Goal: Information Seeking & Learning: Learn about a topic

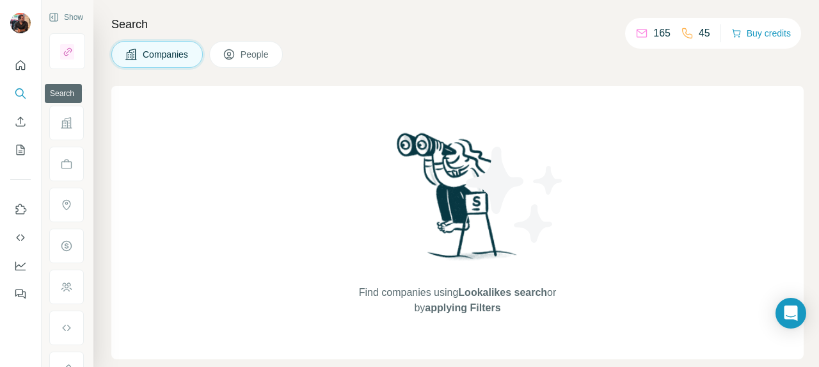
click at [21, 90] on icon "Search" at bounding box center [20, 93] width 13 height 13
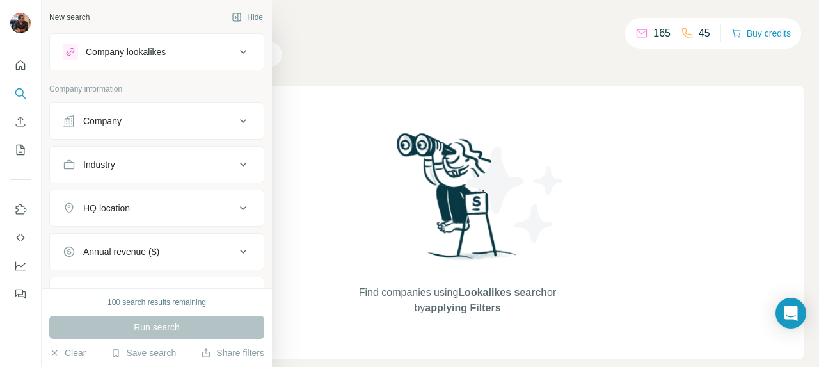
click at [219, 125] on div "Company" at bounding box center [149, 121] width 173 height 13
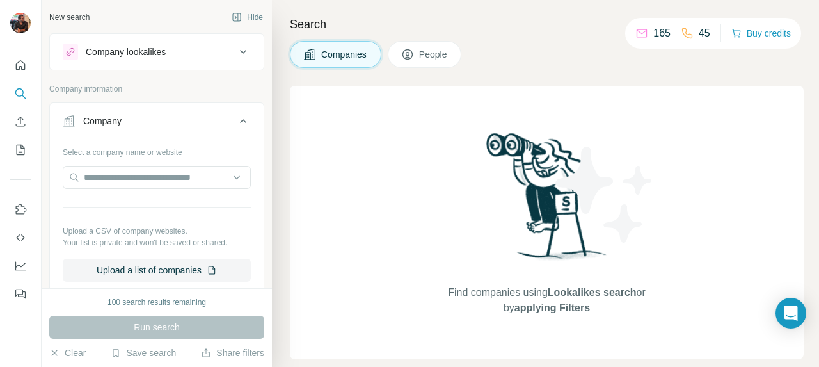
click at [232, 58] on div "Company lookalikes" at bounding box center [149, 51] width 173 height 15
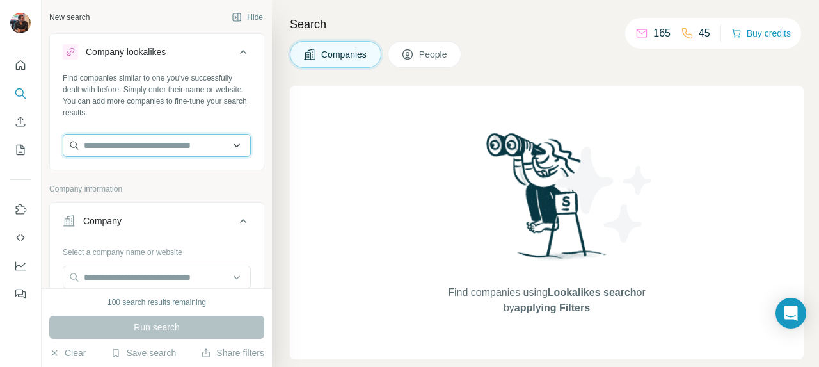
click at [184, 145] on input "text" at bounding box center [157, 145] width 188 height 23
paste input "**********"
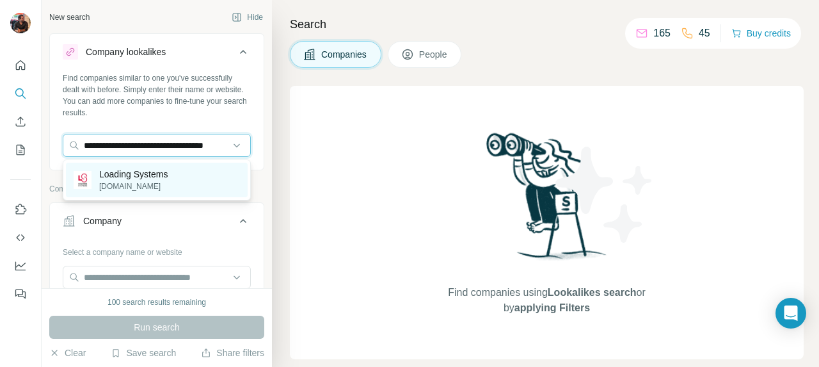
type input "**********"
click at [125, 185] on p "[DOMAIN_NAME]" at bounding box center [133, 186] width 68 height 12
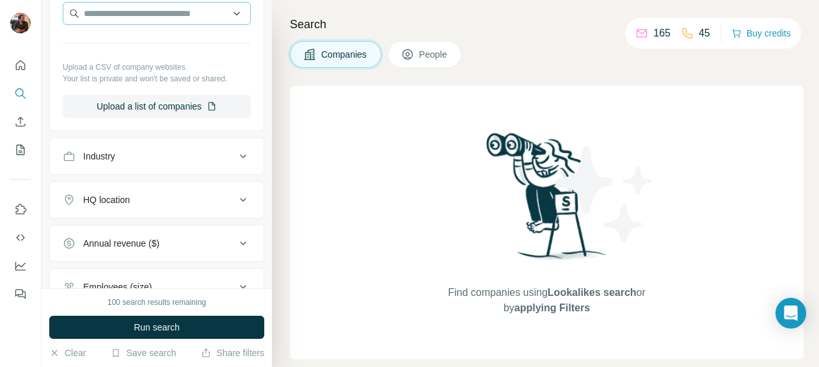
scroll to position [382, 0]
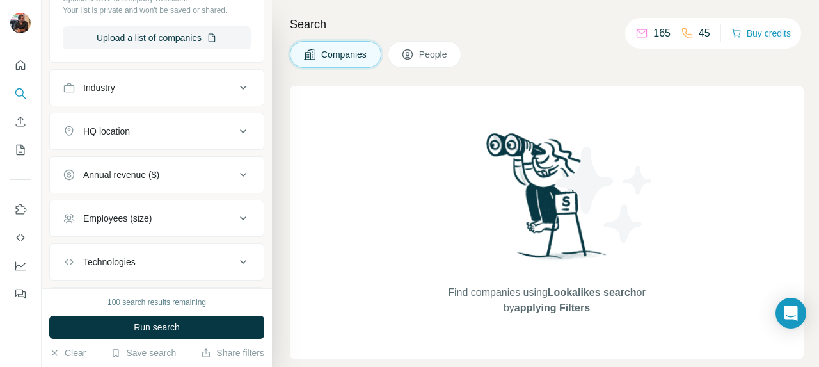
click at [238, 142] on button "HQ location" at bounding box center [157, 131] width 214 height 31
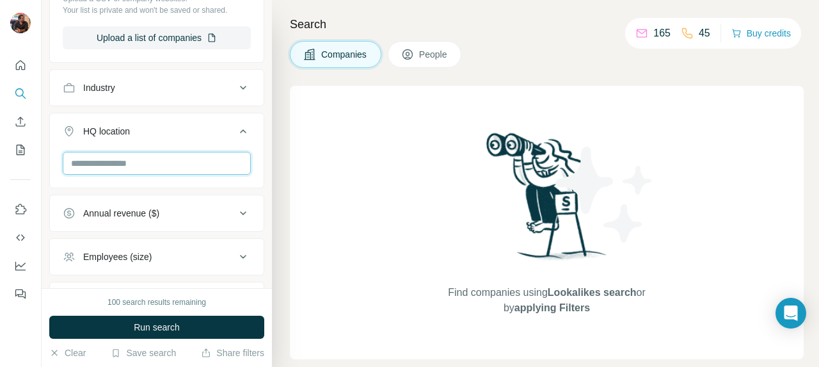
click at [137, 173] on input "text" at bounding box center [157, 163] width 188 height 23
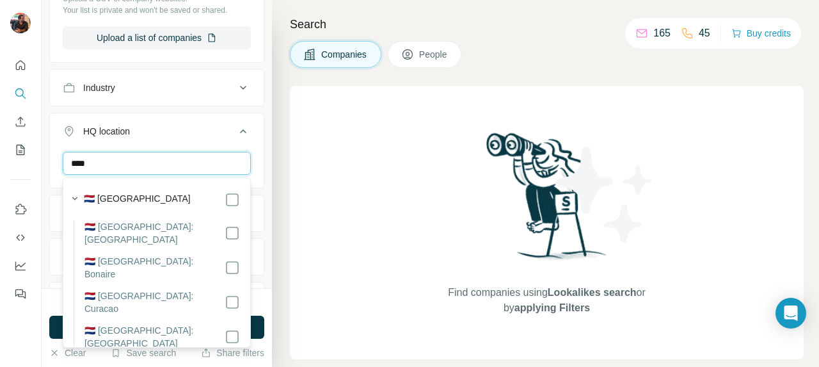
type input "****"
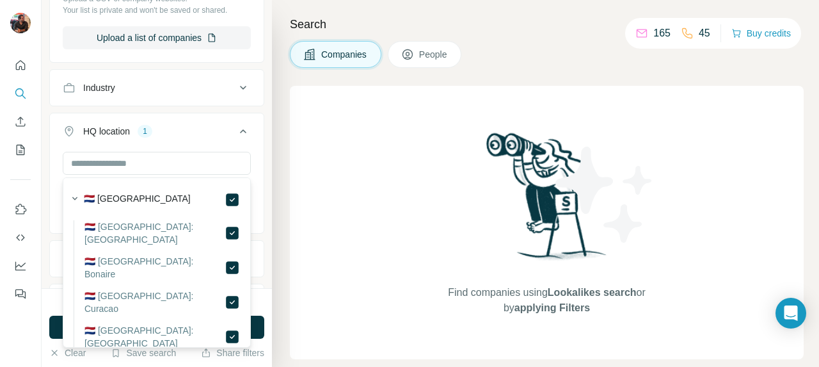
click at [246, 143] on button "HQ location 1" at bounding box center [157, 134] width 214 height 36
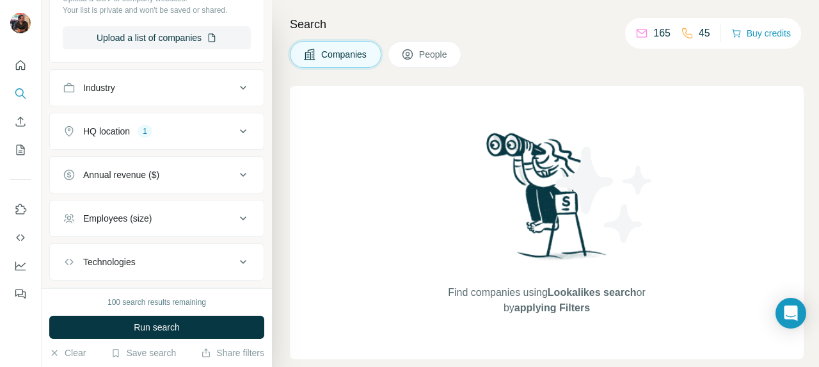
scroll to position [454, 0]
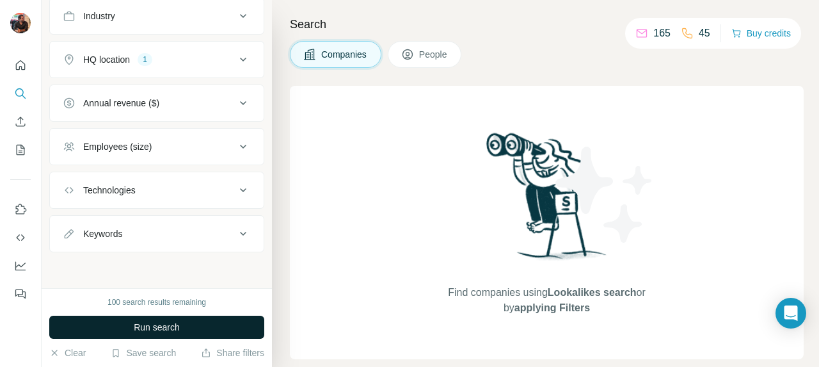
click at [174, 335] on button "Run search" at bounding box center [156, 326] width 215 height 23
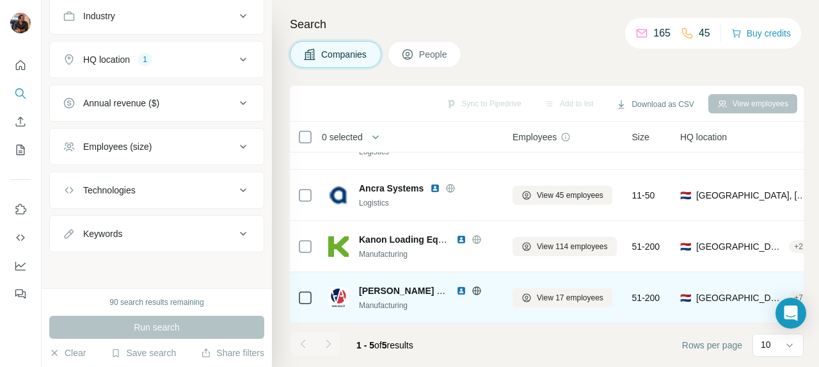
scroll to position [0, 0]
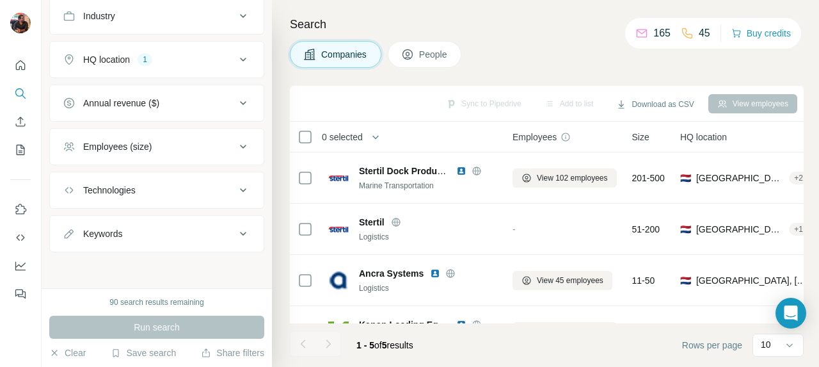
click at [549, 47] on div "Companies People" at bounding box center [547, 54] width 514 height 27
drag, startPoint x: 134, startPoint y: 303, endPoint x: 107, endPoint y: 303, distance: 27.5
click at [118, 303] on div "90 search results remaining" at bounding box center [156, 302] width 94 height 12
click at [109, 303] on div "90 search results remaining" at bounding box center [156, 302] width 94 height 12
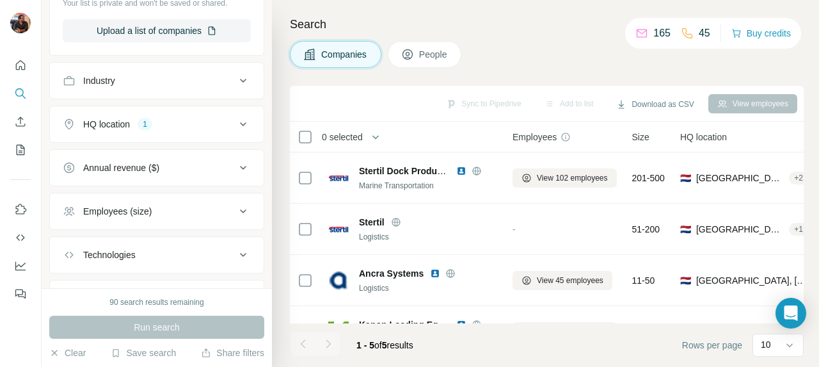
scroll to position [390, 0]
click at [211, 118] on div "HQ location 1" at bounding box center [149, 122] width 173 height 13
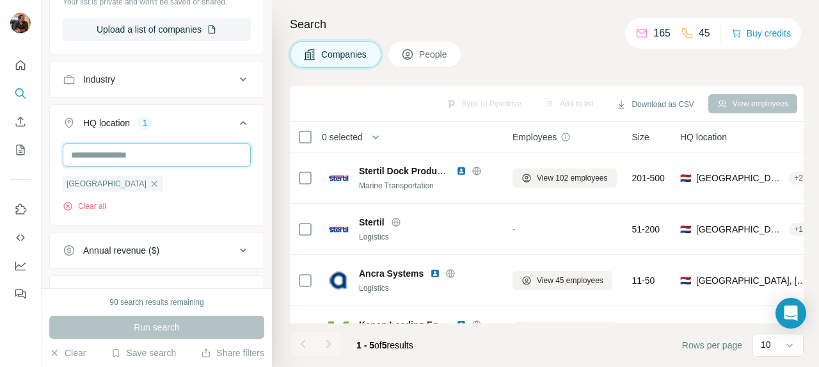
click at [145, 159] on input "text" at bounding box center [157, 154] width 188 height 23
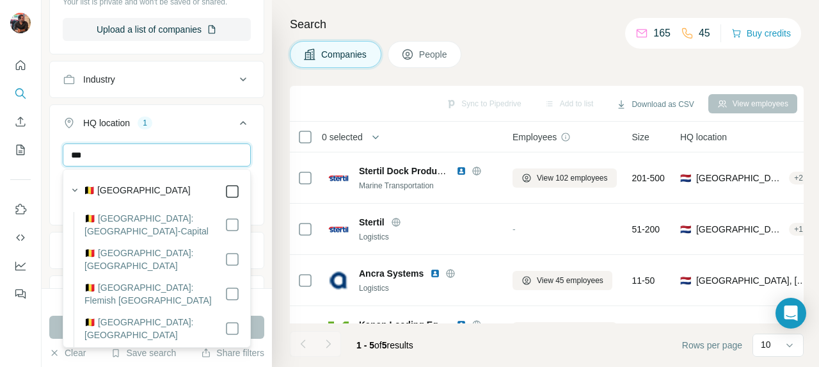
type input "***"
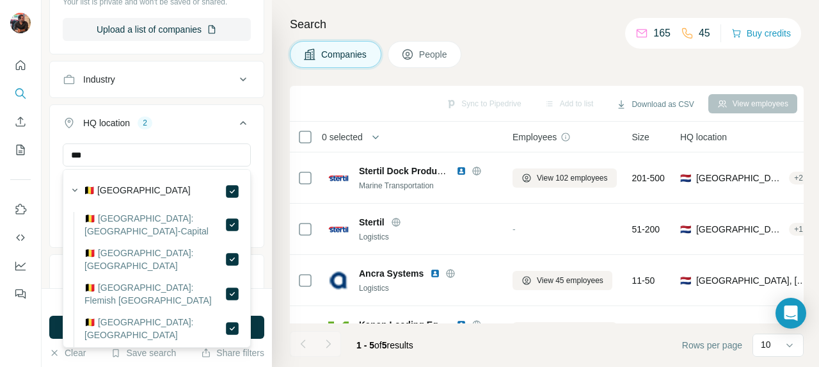
click at [500, 39] on div "Search Companies People Sync to Pipedrive Add to list Download as CSV View empl…" at bounding box center [545, 183] width 547 height 367
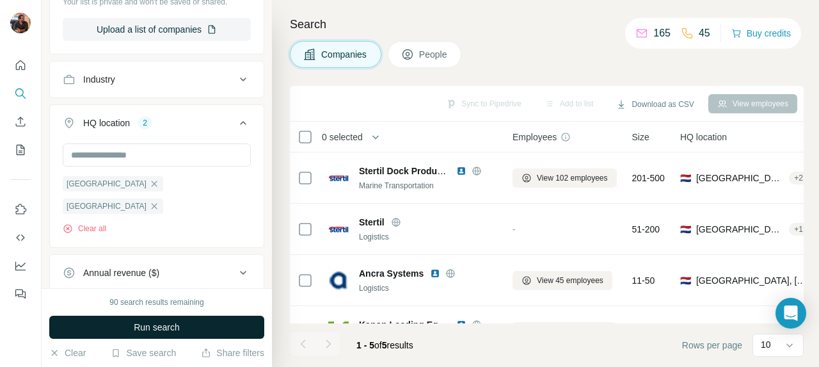
click at [141, 323] on span "Run search" at bounding box center [157, 327] width 46 height 13
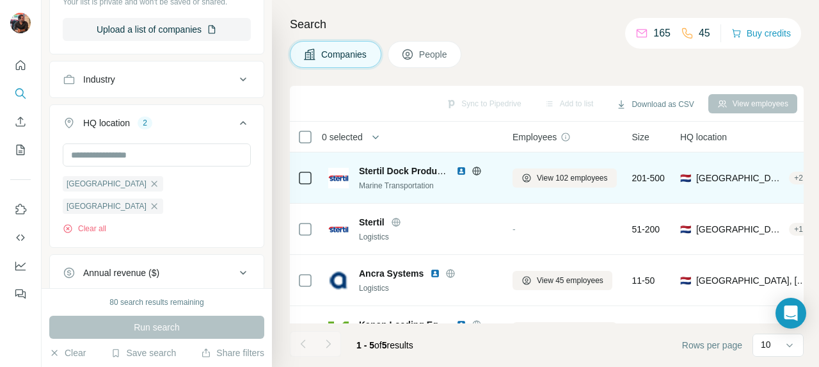
scroll to position [85, 0]
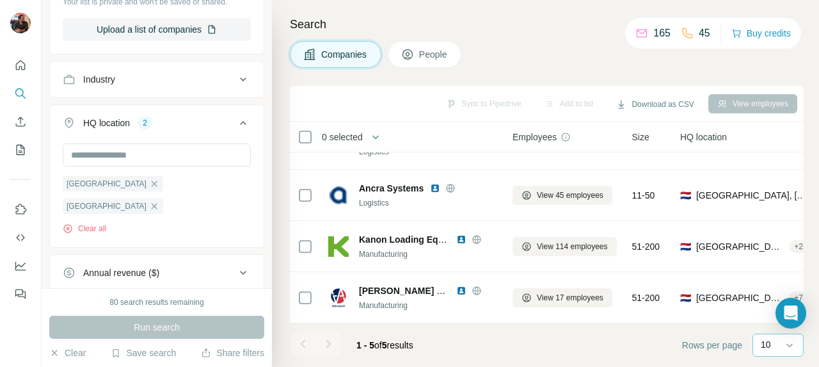
click at [758, 348] on div "10" at bounding box center [778, 344] width 51 height 23
click at [782, 248] on div "60" at bounding box center [777, 247] width 29 height 13
click at [532, 46] on div "Companies People" at bounding box center [547, 54] width 514 height 27
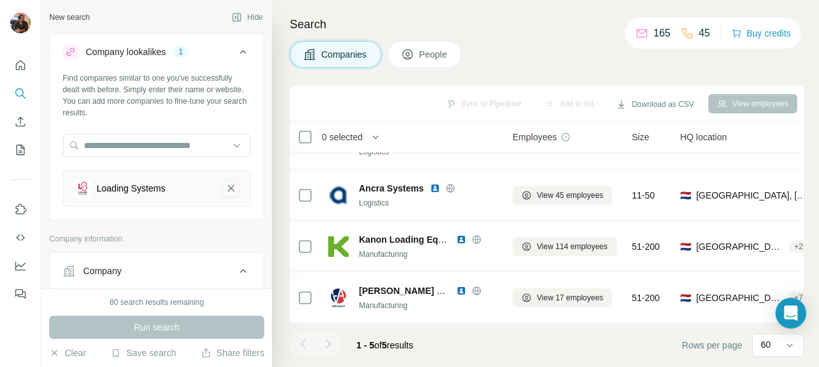
click at [229, 179] on button "Loading Systems-remove-button" at bounding box center [231, 188] width 18 height 18
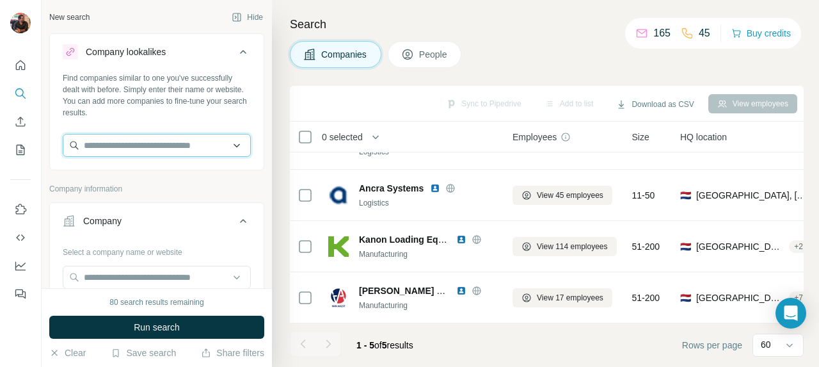
click at [183, 140] on input "text" at bounding box center [157, 145] width 188 height 23
paste input "**********"
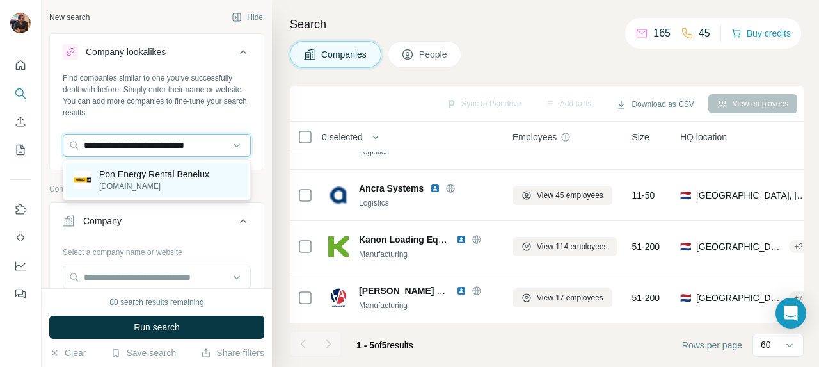
type input "**********"
click at [159, 179] on p "Pon Energy Rental Benelux" at bounding box center [154, 174] width 110 height 13
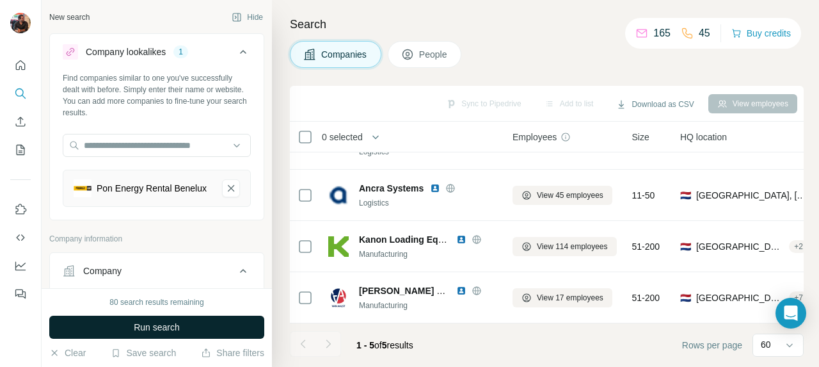
click at [164, 326] on span "Run search" at bounding box center [157, 327] width 46 height 13
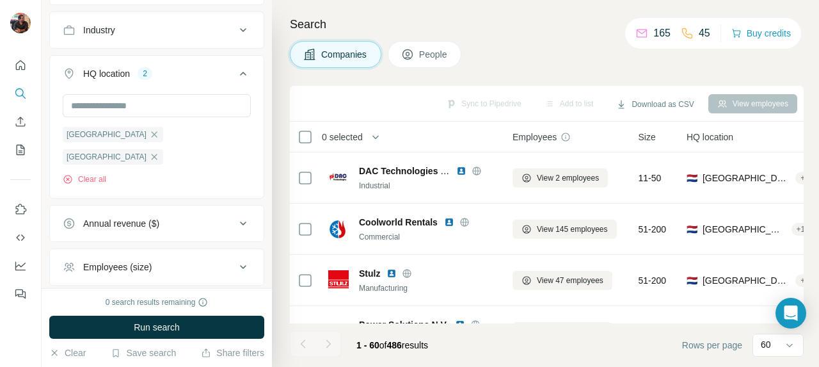
scroll to position [538, 0]
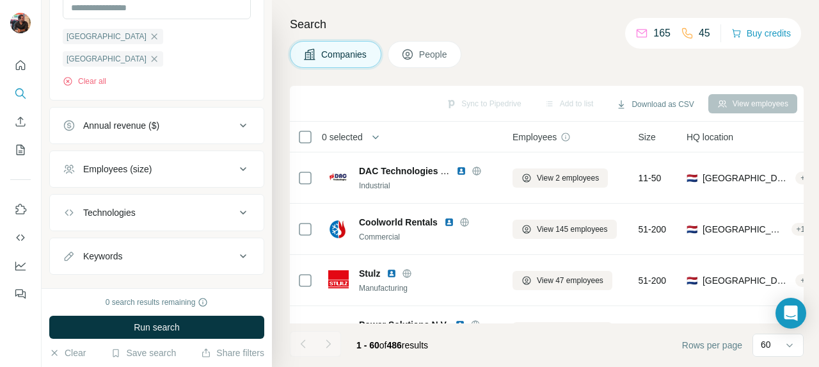
click at [202, 250] on div "Keywords" at bounding box center [149, 256] width 173 height 13
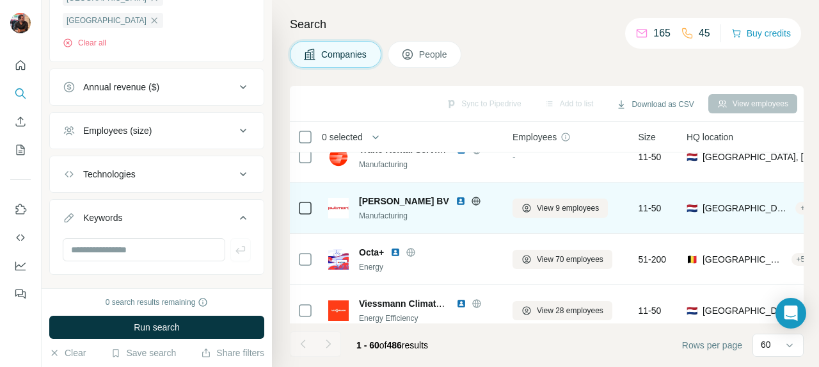
scroll to position [2901, 0]
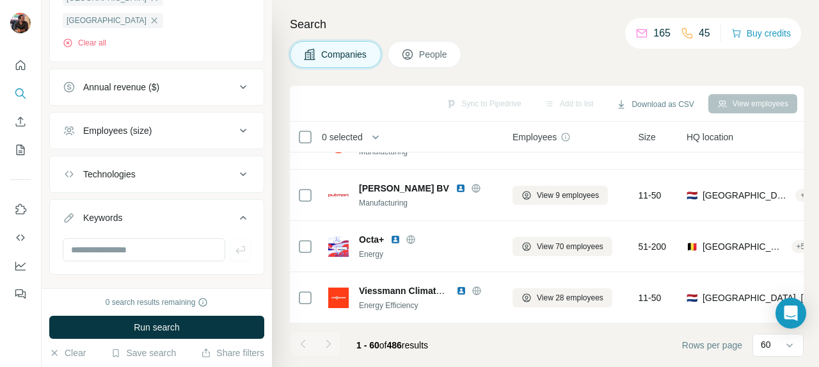
click at [444, 51] on span "People" at bounding box center [433, 54] width 29 height 13
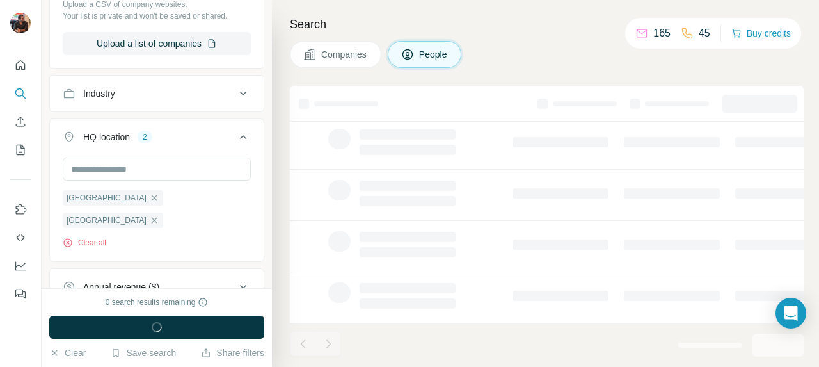
scroll to position [776, 0]
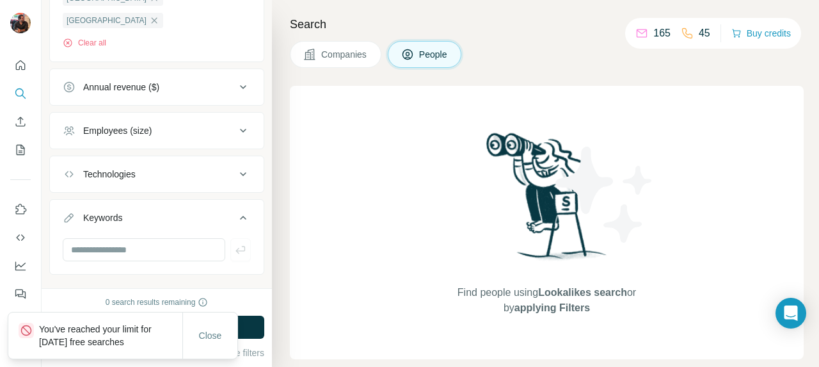
click at [324, 58] on span "Companies" at bounding box center [344, 54] width 47 height 13
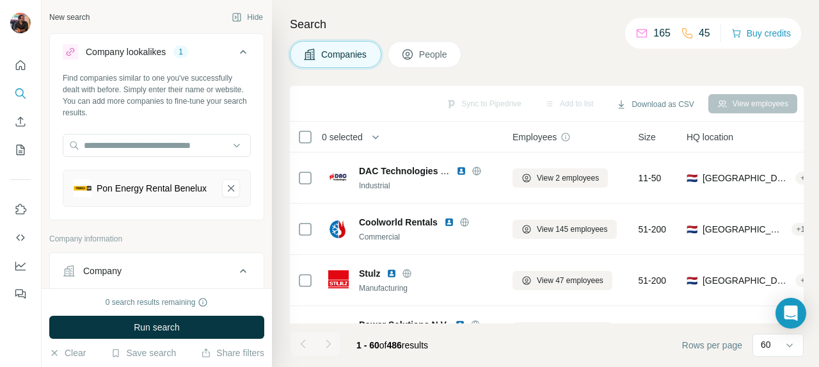
scroll to position [576, 0]
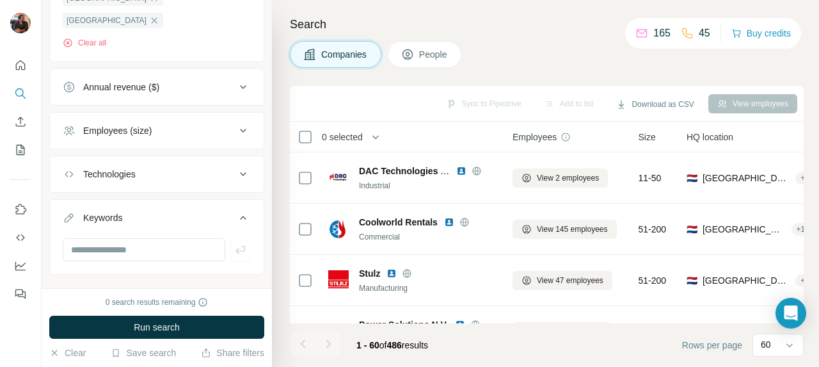
click at [439, 61] on button "People" at bounding box center [425, 54] width 74 height 27
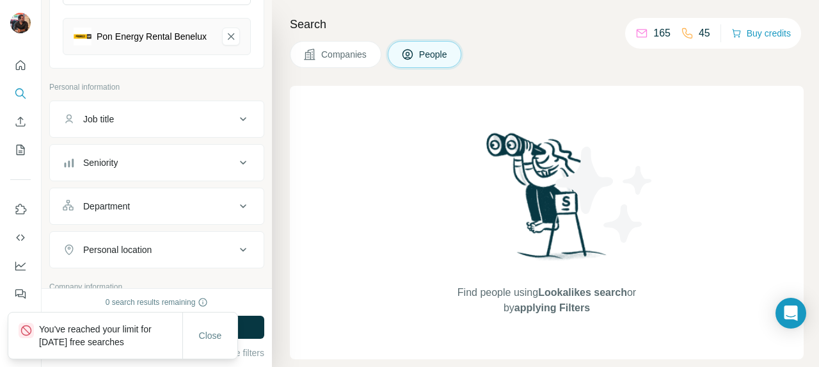
scroll to position [153, 0]
click at [172, 118] on div "Job title" at bounding box center [149, 117] width 173 height 13
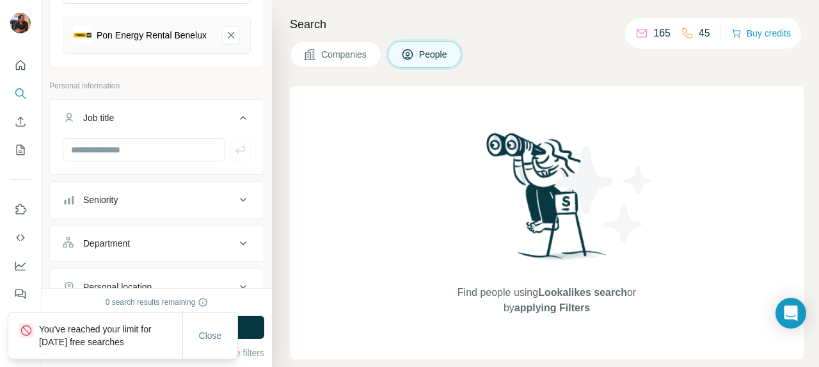
click at [507, 24] on h4 "Search" at bounding box center [547, 24] width 514 height 18
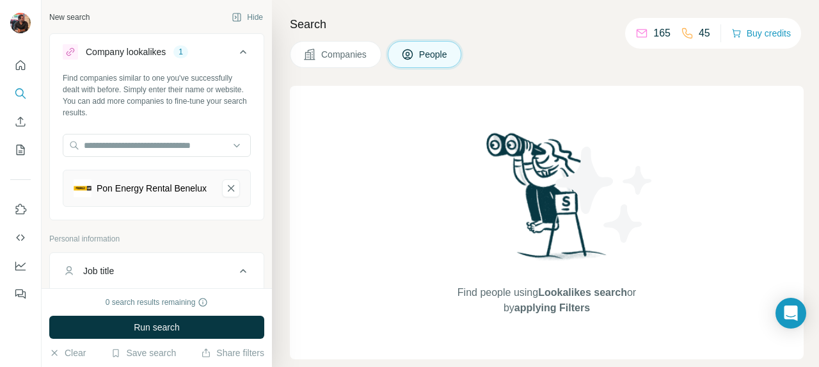
click at [298, 74] on div "Search Companies People Find people using Lookalikes search or by applying Filt…" at bounding box center [545, 183] width 547 height 367
click at [319, 66] on button "Companies" at bounding box center [336, 54] width 92 height 27
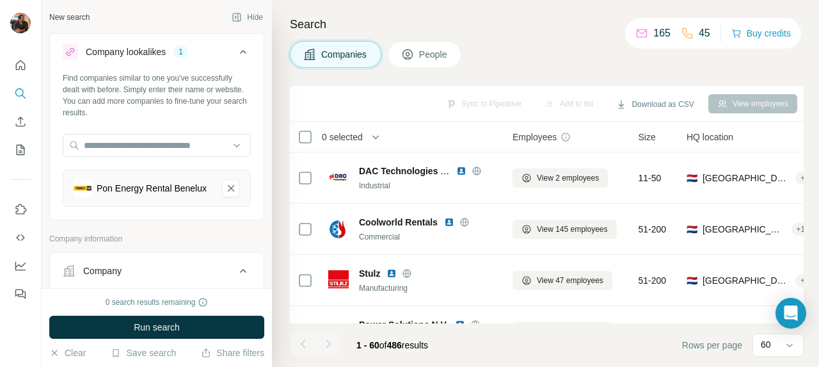
click at [490, 12] on div "Search Companies People Sync to Pipedrive Add to list Download as CSV View empl…" at bounding box center [545, 183] width 547 height 367
click at [468, 56] on div "Companies People" at bounding box center [547, 54] width 514 height 27
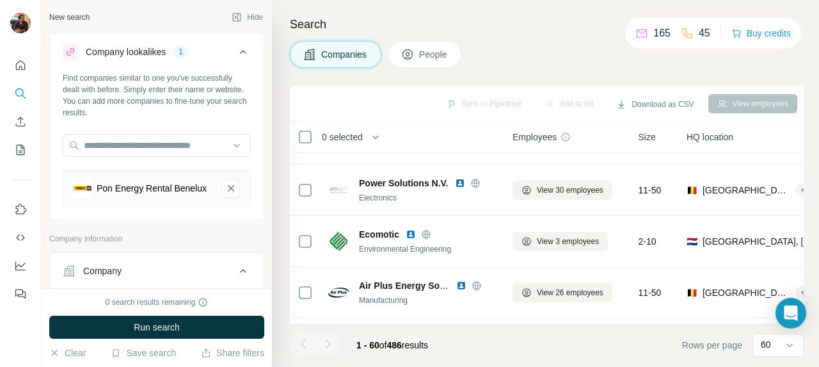
scroll to position [142, 0]
click at [740, 34] on button "Buy credits" at bounding box center [761, 33] width 60 height 18
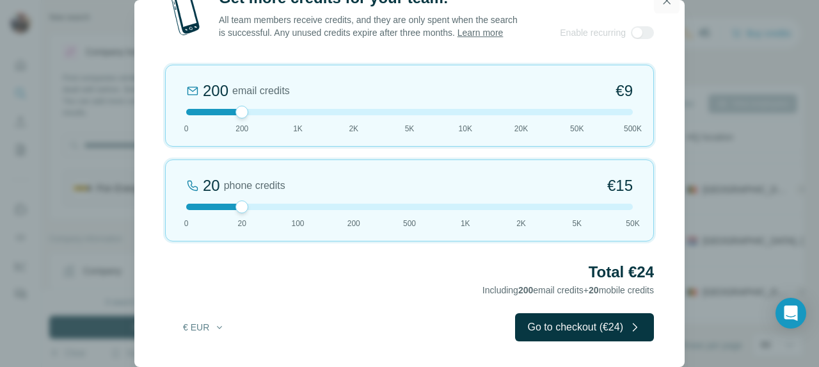
click at [660, 6] on button "button" at bounding box center [667, 1] width 26 height 26
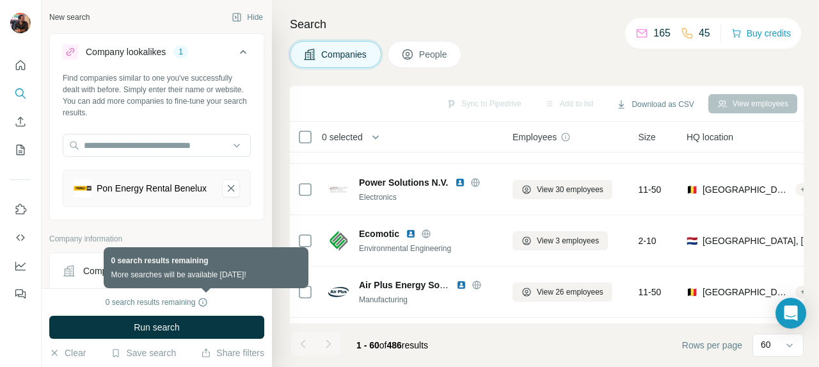
click at [203, 303] on icon at bounding box center [203, 302] width 10 height 10
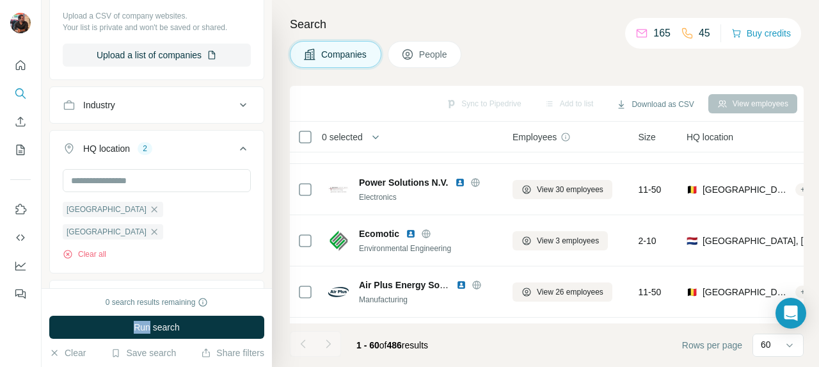
scroll to position [576, 0]
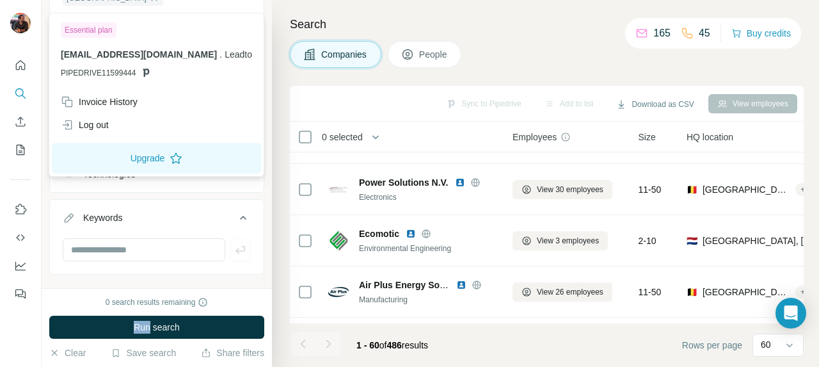
click at [22, 19] on img at bounding box center [20, 23] width 20 height 20
click at [24, 60] on icon "Quick start" at bounding box center [20, 65] width 13 height 13
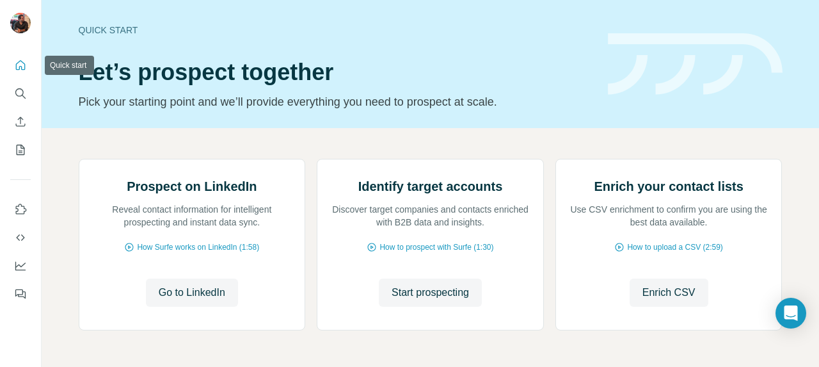
click at [23, 60] on icon "Quick start" at bounding box center [20, 65] width 13 height 13
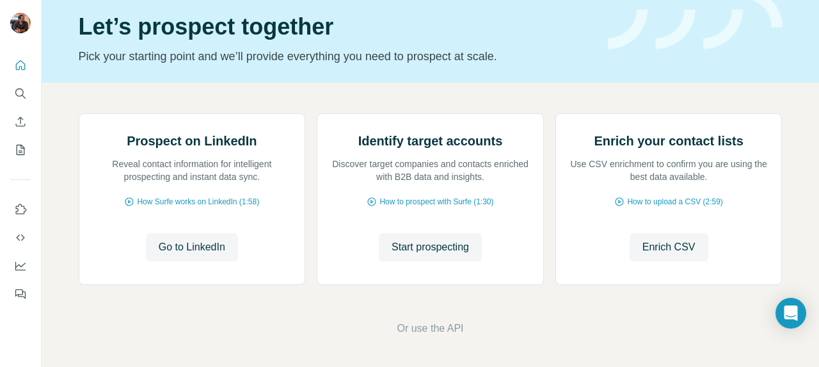
scroll to position [172, 0]
click at [11, 298] on button "Feedback" at bounding box center [20, 293] width 20 height 23
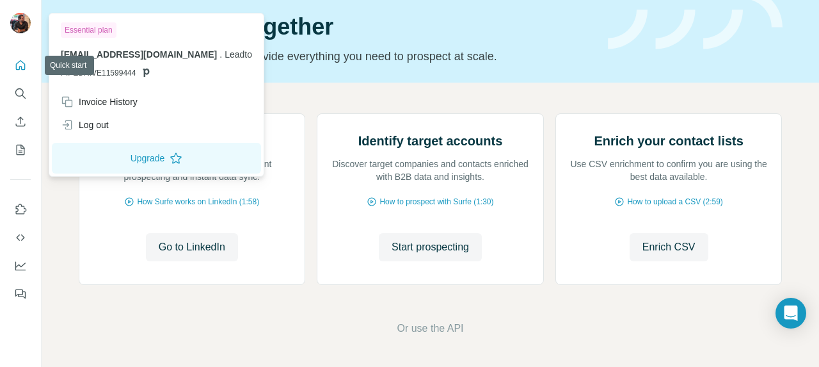
click at [19, 29] on img at bounding box center [20, 23] width 20 height 20
click at [77, 26] on div "Essential plan" at bounding box center [89, 29] width 56 height 15
click at [104, 156] on button "Upgrade" at bounding box center [156, 158] width 209 height 31
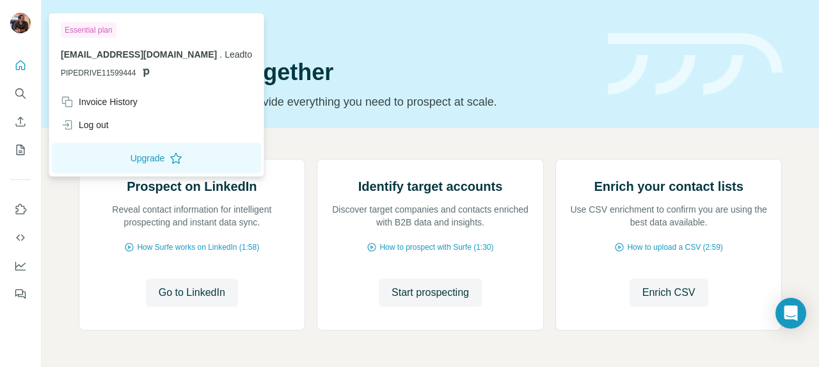
click at [22, 88] on icon "Search" at bounding box center [20, 93] width 13 height 13
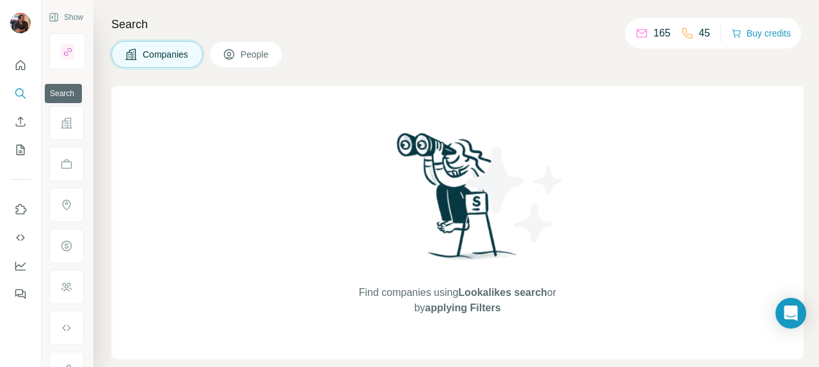
click at [22, 88] on icon "Search" at bounding box center [20, 93] width 13 height 13
click at [149, 54] on span "Companies" at bounding box center [166, 54] width 47 height 13
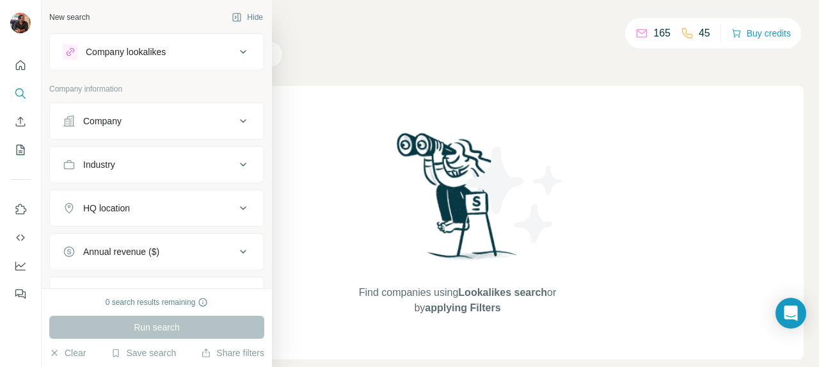
click at [108, 57] on div "Company lookalikes" at bounding box center [126, 51] width 80 height 13
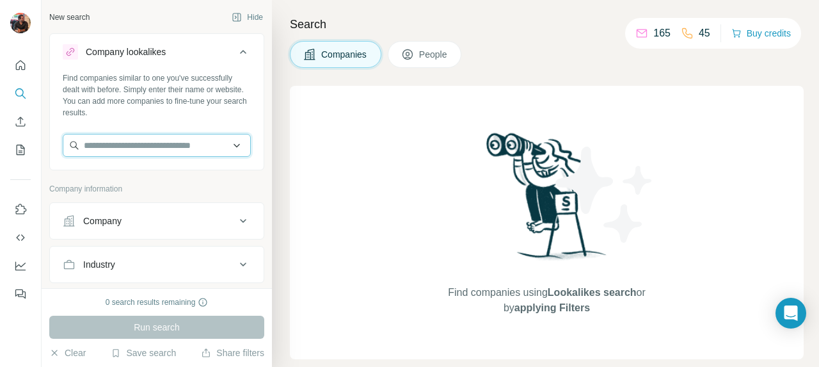
click at [132, 148] on input "text" at bounding box center [157, 145] width 188 height 23
paste input "**********"
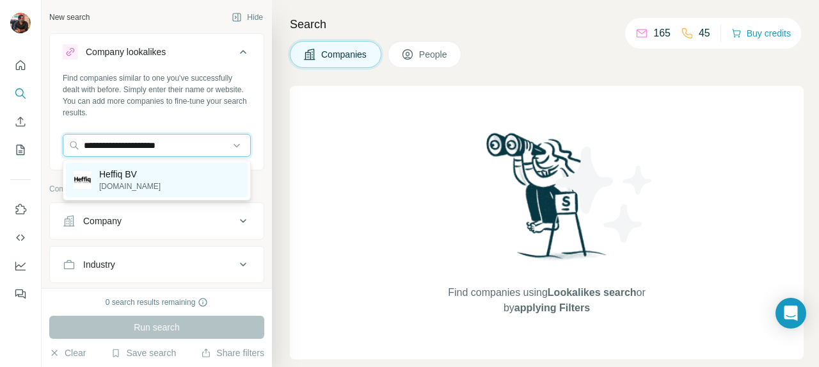
type input "**********"
click at [164, 179] on div "Heffiq BV [DOMAIN_NAME]" at bounding box center [157, 180] width 182 height 35
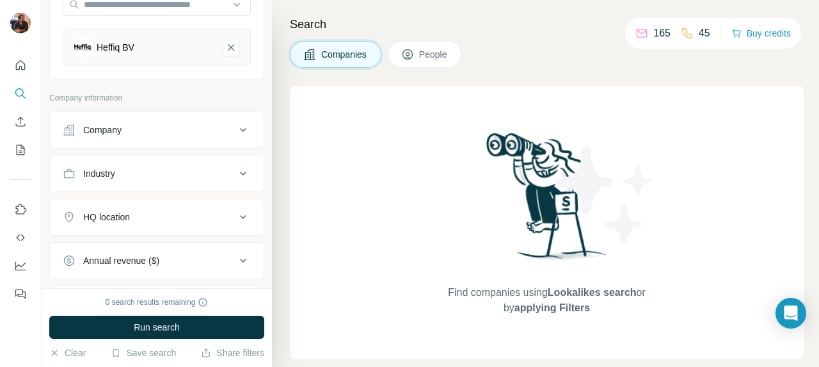
scroll to position [143, 0]
click at [224, 221] on button "HQ location" at bounding box center [157, 214] width 214 height 31
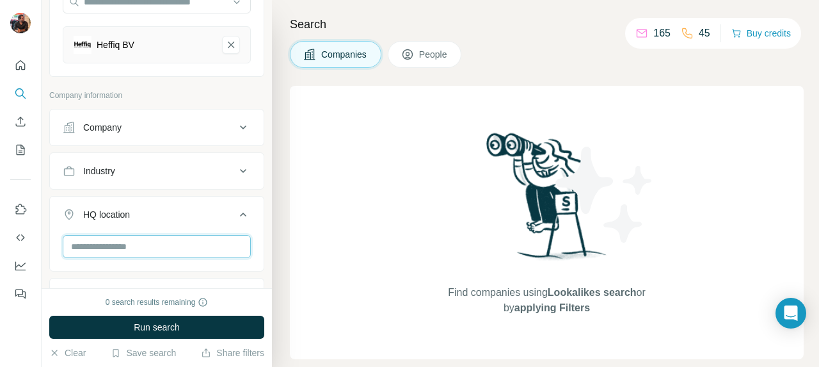
click at [189, 240] on input "text" at bounding box center [157, 246] width 188 height 23
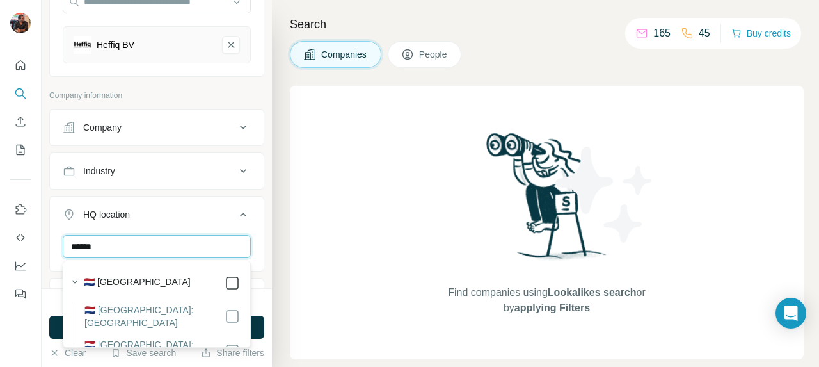
type input "******"
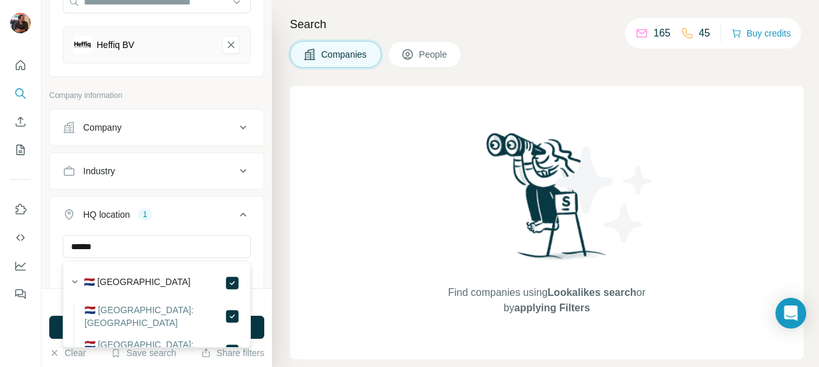
click at [507, 56] on div "Companies People" at bounding box center [547, 54] width 514 height 27
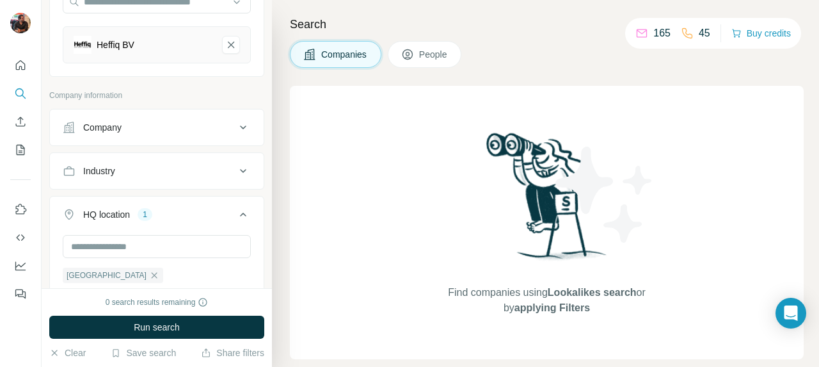
click at [161, 311] on div "0 search results remaining Run search Clear Save search Share filters" at bounding box center [157, 327] width 230 height 79
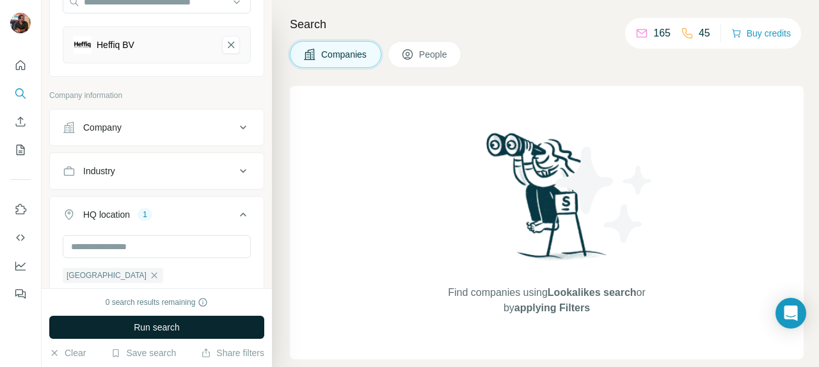
click at [158, 317] on button "Run search" at bounding box center [156, 326] width 215 height 23
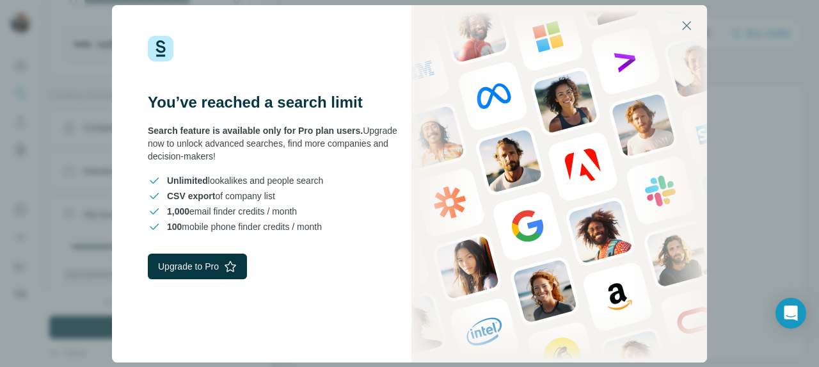
drag, startPoint x: 331, startPoint y: 183, endPoint x: 169, endPoint y: 179, distance: 162.0
click at [170, 181] on span "Unlimited lookalikes and people search" at bounding box center [245, 180] width 156 height 13
click at [215, 263] on button "Upgrade to Pro" at bounding box center [197, 266] width 99 height 26
click at [762, 74] on div "You’ve reached a search limit Search feature is available only for Pro plan use…" at bounding box center [409, 183] width 819 height 367
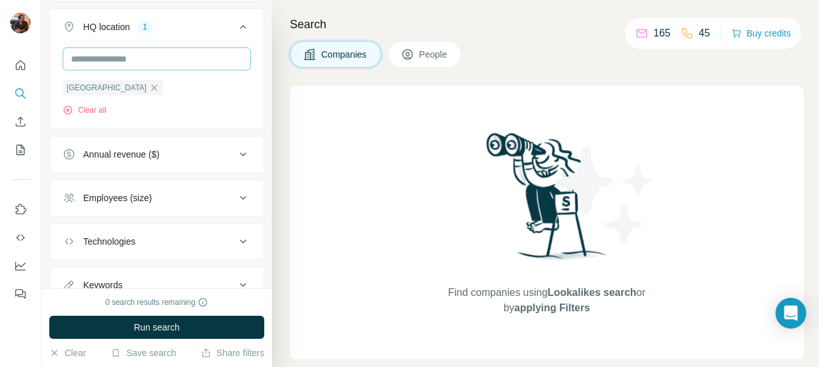
scroll to position [332, 0]
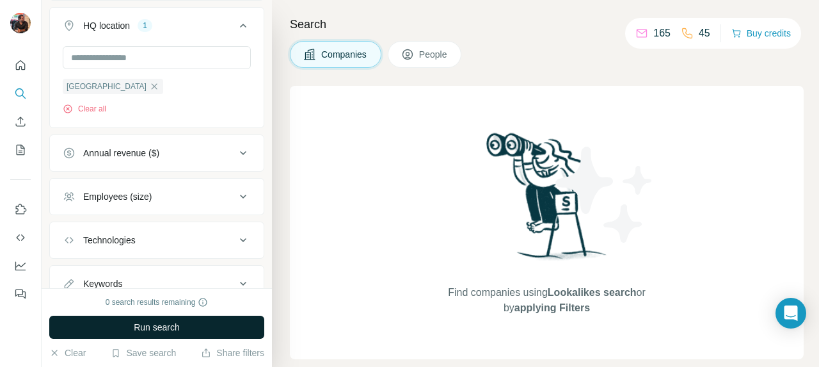
click at [161, 331] on span "Run search" at bounding box center [157, 327] width 46 height 13
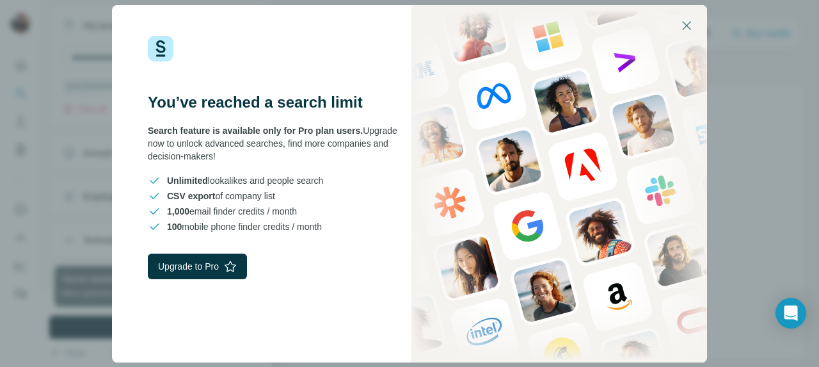
click at [72, 198] on div "You’ve reached a search limit Search feature is available only for Pro plan use…" at bounding box center [409, 183] width 819 height 367
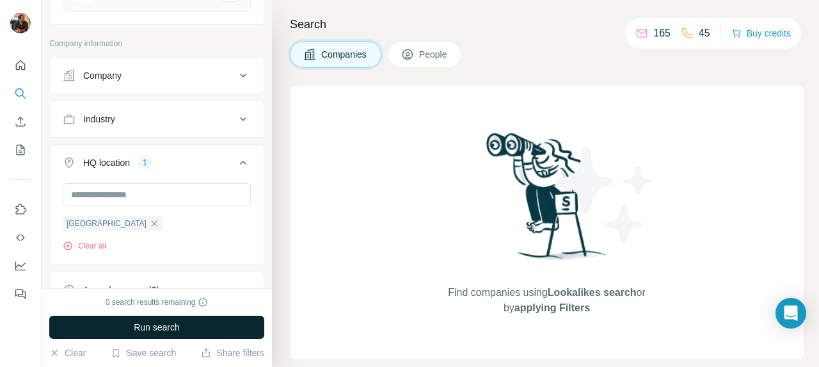
scroll to position [195, 0]
click at [155, 114] on div "Industry" at bounding box center [149, 119] width 173 height 13
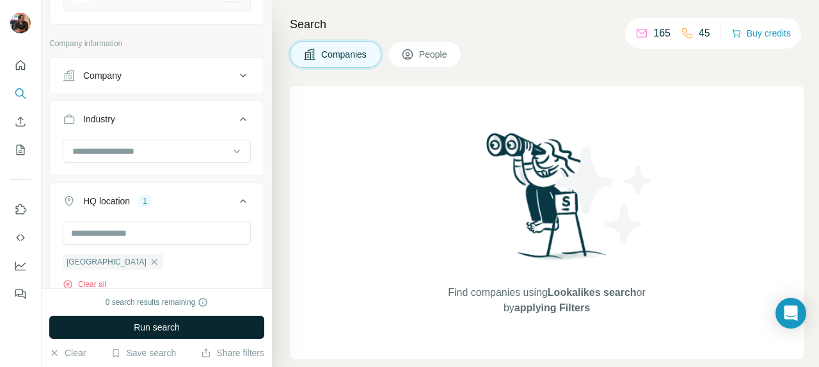
click at [160, 121] on div "Industry" at bounding box center [149, 119] width 173 height 13
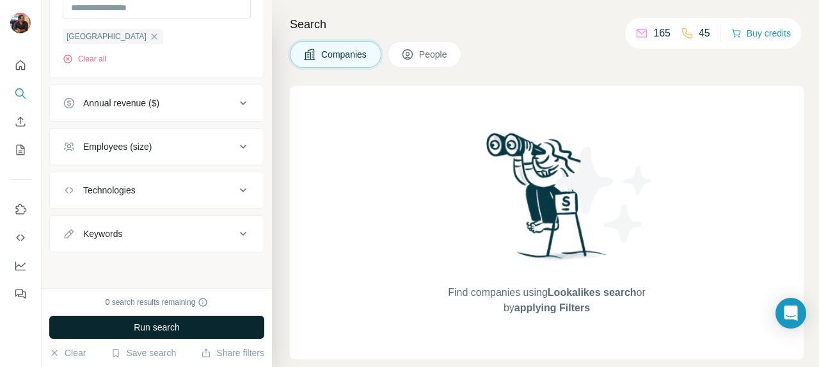
scroll to position [0, 0]
